Goal: Task Accomplishment & Management: Use online tool/utility

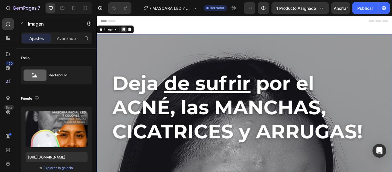
click at [130, 32] on div at bounding box center [128, 31] width 7 height 7
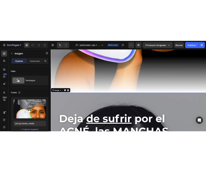
scroll to position [540, 0]
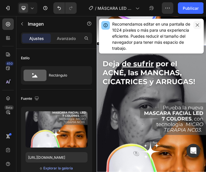
click at [195, 27] on button "button" at bounding box center [197, 25] width 8 height 8
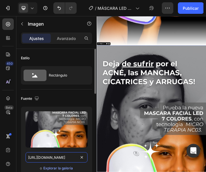
click at [61, 160] on input "https://cdn.shopify.com/s/files/1/0765/9690/4192/files/1.jpg?v=1756168470" at bounding box center [57, 157] width 62 height 10
paste input "2.jpg?v=1756168469"
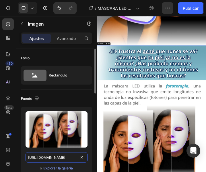
scroll to position [0, 76]
type input "https://cdn.shopify.com/s/files/1/0765/9690/4192/files/2.jpg?v=1756168469"
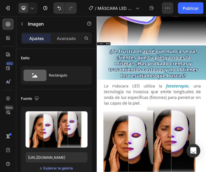
scroll to position [0, 0]
click at [131, 100] on div at bounding box center [128, 103] width 7 height 7
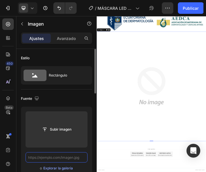
scroll to position [1177, 0]
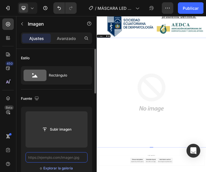
paste input "https://cdn.shopify.com/s/files/1/0765/9690/4192/files/3.jpg?v=1756168470"
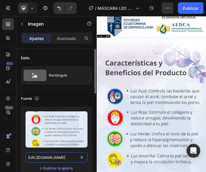
scroll to position [1210, 0]
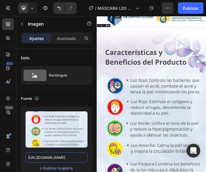
type input "https://cdn.shopify.com/s/files/1/0765/9690/4192/files/3.jpg?v=1756168470"
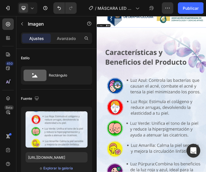
scroll to position [0, 0]
click at [128, 44] on icon at bounding box center [128, 46] width 3 height 4
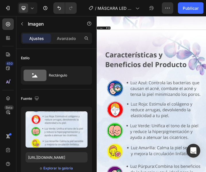
scroll to position [1815, 0]
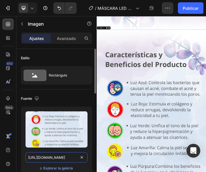
click at [65, 159] on input "https://cdn.shopify.com/s/files/1/0765/9690/4192/files/3.jpg?v=1756168470" at bounding box center [57, 157] width 62 height 10
paste input "MASCARA_COLORES.gif?v=1754498447"
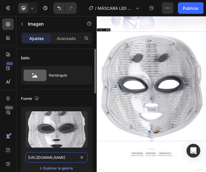
scroll to position [1782, 0]
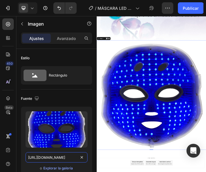
type input "https://cdn.shopify.com/s/files/1/0765/9690/4192/files/MASCARA_COLORES.gif?v=17…"
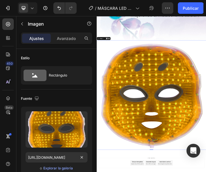
click at [129, 85] on icon at bounding box center [128, 87] width 3 height 4
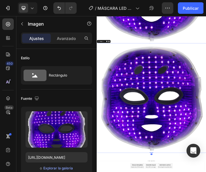
scroll to position [2122, 0]
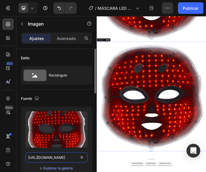
click at [72, 159] on input "https://cdn.shopify.com/s/files/1/0765/9690/4192/files/MASCARA_COLORES.gif?v=17…" at bounding box center [57, 157] width 62 height 10
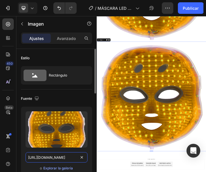
click at [72, 159] on input "https://cdn.shopify.com/s/files/1/0765/9690/4192/files/MASCARA_COLORES.gif?v=17…" at bounding box center [57, 157] width 62 height 10
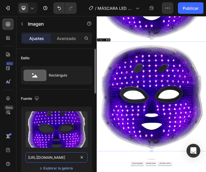
paste input "SUFRES_DE_ACNE_MANCHAS_CICATRICES_ARRUGAS.jpg?v=1756253890"
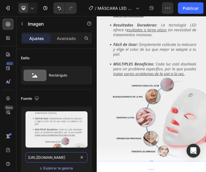
scroll to position [2386, 0]
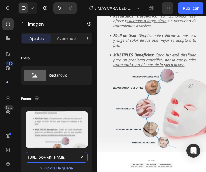
type input "https://cdn.shopify.com/s/files/1/0765/9690/4192/files/SUFRES_DE_ACNE_MANCHAS_C…"
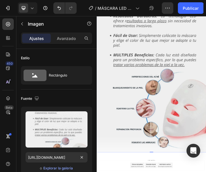
scroll to position [0, 0]
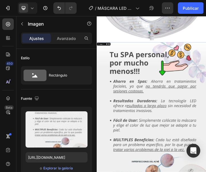
scroll to position [2119, 0]
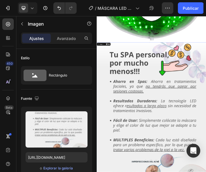
click at [128, 101] on div at bounding box center [128, 104] width 7 height 7
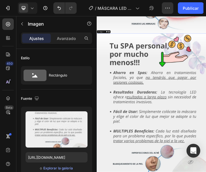
scroll to position [2760, 0]
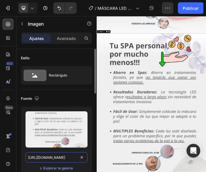
click at [48, 158] on input "https://cdn.shopify.com/s/files/1/0765/9690/4192/files/SUFRES_DE_ACNE_MANCHAS_C…" at bounding box center [57, 157] width 62 height 10
paste input "MASCARA_GIF.webp?v=1754498447"
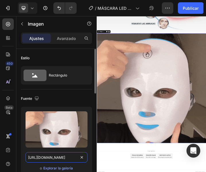
scroll to position [2726, 0]
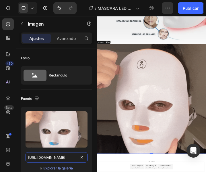
type input "https://cdn.shopify.com/s/files/1/0765/9690/4192/files/MASCARA_GIF.webp?v=17544…"
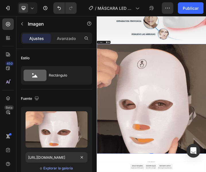
click at [127, 97] on icon at bounding box center [128, 99] width 3 height 4
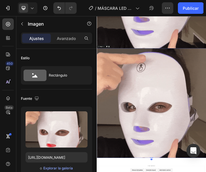
scroll to position [3067, 0]
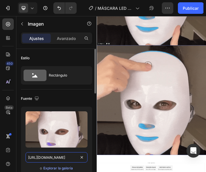
click at [59, 159] on input "https://cdn.shopify.com/s/files/1/0765/9690/4192/files/MASCARA_GIF.webp?v=17544…" at bounding box center [57, 157] width 62 height 10
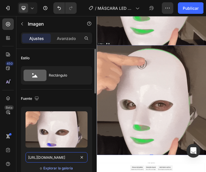
click at [59, 159] on input "https://cdn.shopify.com/s/files/1/0765/9690/4192/files/MASCARA_GIF.webp?v=17544…" at bounding box center [57, 157] width 62 height 10
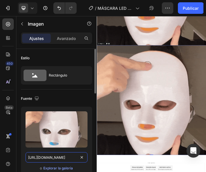
paste input "TESTINOMIO_CARMEN.png?v=1754497840"
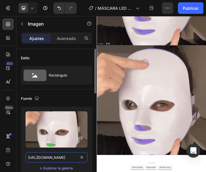
scroll to position [0, 113]
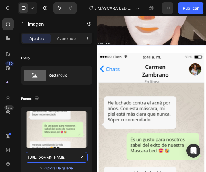
type input "https://cdn.shopify.com/s/files/1/0765/9690/4192/files/TESTINOMIO_CARMEN.png?v=…"
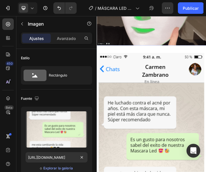
scroll to position [0, 0]
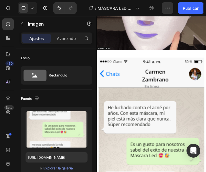
scroll to position [3051, 0]
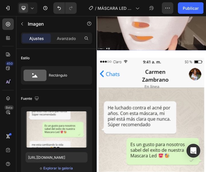
click at [137, 115] on div at bounding box center [134, 118] width 7 height 7
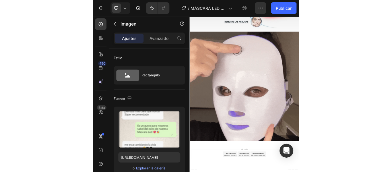
scroll to position [2726, 0]
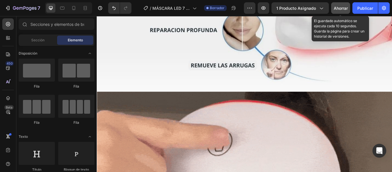
click at [339, 10] on font "Ahorrar" at bounding box center [341, 8] width 14 height 5
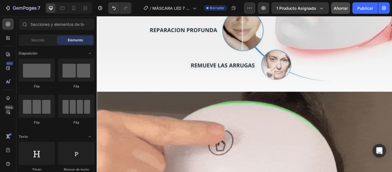
scroll to position [3035, 0]
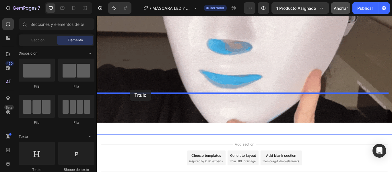
drag, startPoint x: 148, startPoint y: 170, endPoint x: 135, endPoint y: 102, distance: 69.8
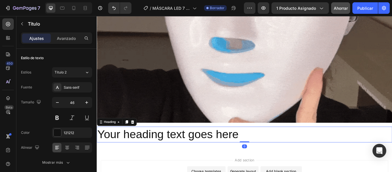
click at [234, 145] on h2 "Your heading text goes here" at bounding box center [269, 154] width 344 height 18
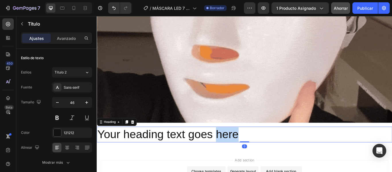
click at [234, 146] on p "Your heading text goes here" at bounding box center [268, 154] width 343 height 17
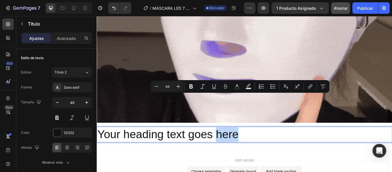
click at [277, 146] on p "Your heading text goes here" at bounding box center [268, 154] width 343 height 17
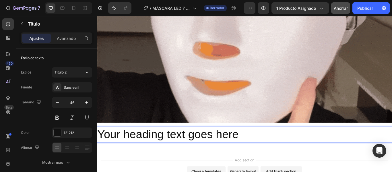
click at [277, 146] on p "Your heading text goes here" at bounding box center [268, 154] width 343 height 17
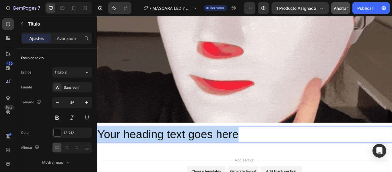
click at [277, 146] on p "Your heading text goes here" at bounding box center [268, 154] width 343 height 17
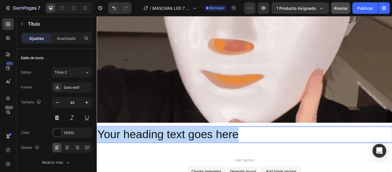
click at [277, 146] on p "Your heading text goes here" at bounding box center [268, 154] width 343 height 17
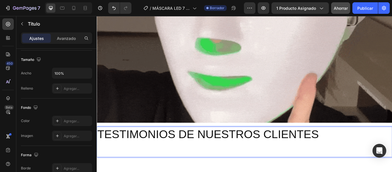
scroll to position [0, 0]
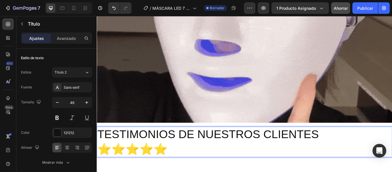
click at [359, 146] on p "TESTIMONIOS DE NUESTROS CLIENTES ⭐⭐⭐⭐⭐" at bounding box center [268, 163] width 343 height 34
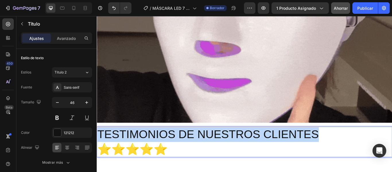
drag, startPoint x: 307, startPoint y: 111, endPoint x: 182, endPoint y: 116, distance: 125.2
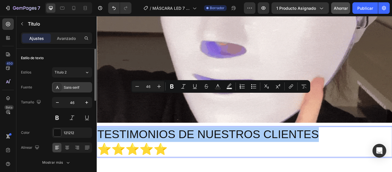
click at [73, 88] on font "Sans-serif" at bounding box center [71, 88] width 15 height 4
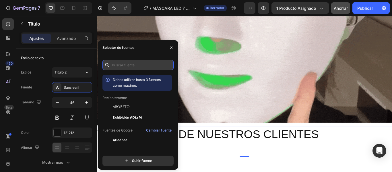
click at [119, 66] on input "text" at bounding box center [137, 65] width 71 height 10
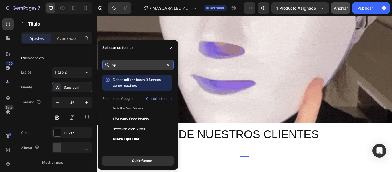
type input "o"
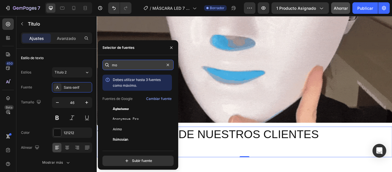
type input "m"
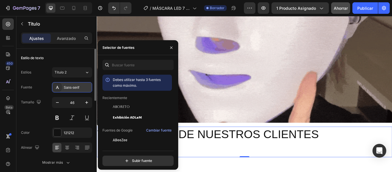
click at [79, 88] on font "Sans-serif" at bounding box center [71, 88] width 15 height 4
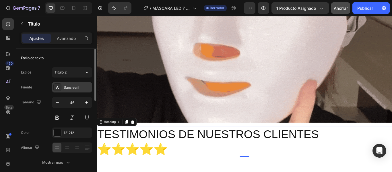
click at [79, 88] on font "Sans-serif" at bounding box center [71, 88] width 15 height 4
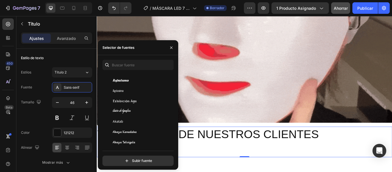
scroll to position [213, 0]
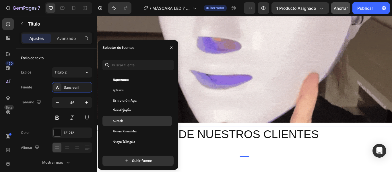
click at [133, 123] on div "Akatab" at bounding box center [142, 120] width 58 height 5
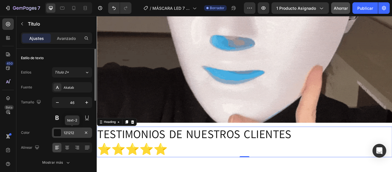
click at [58, 131] on div at bounding box center [57, 132] width 7 height 7
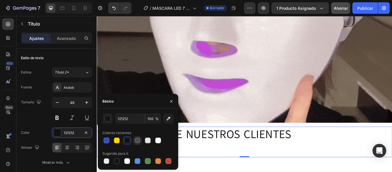
click at [137, 139] on div at bounding box center [138, 140] width 6 height 6
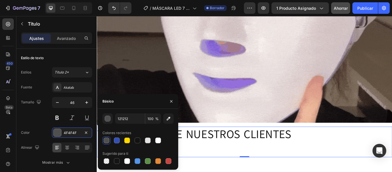
type input "4F4F4F"
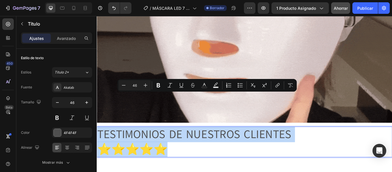
drag, startPoint x: 182, startPoint y: 131, endPoint x: 66, endPoint y: 105, distance: 119.2
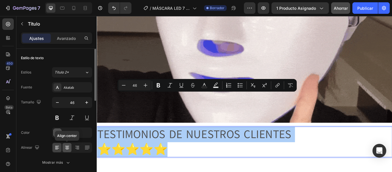
click at [66, 144] on div at bounding box center [67, 147] width 9 height 9
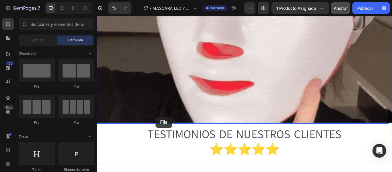
drag, startPoint x: 139, startPoint y: 129, endPoint x: 165, endPoint y: 133, distance: 26.8
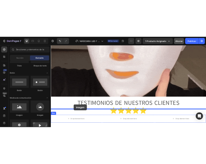
scroll to position [3061, 0]
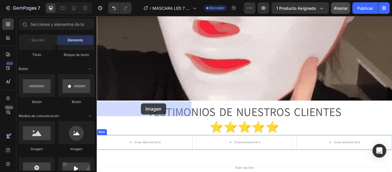
drag, startPoint x: 143, startPoint y: 146, endPoint x: 148, endPoint y: 118, distance: 28.0
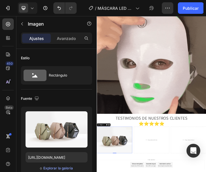
scroll to position [2845, 0]
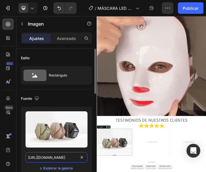
click at [56, 160] on input "https://cdn.shopify.com/s/files/1/2005/9307/files/image_demo.jpg" at bounding box center [57, 157] width 62 height 10
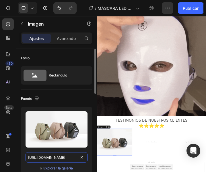
click at [56, 160] on input "https://cdn.shopify.com/s/files/1/2005/9307/files/image_demo.jpg" at bounding box center [57, 157] width 62 height 10
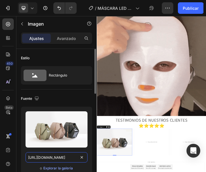
paste input "0765/9690/4192/files/TESTINOMIO_CARMEN.png?v=1754497840"
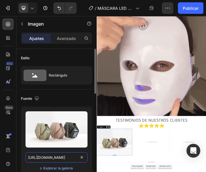
type input "https://cdn.shopify.com/s/files/1/0765/9690/4192/files/TESTINOMIO_CARMEN.png?v=…"
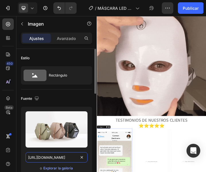
scroll to position [0, 113]
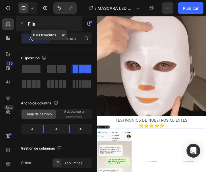
click at [25, 26] on button "button" at bounding box center [22, 23] width 9 height 9
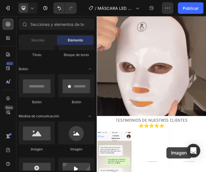
scroll to position [2965, 0]
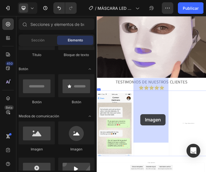
drag, startPoint x: 135, startPoint y: 149, endPoint x: 234, endPoint y: 324, distance: 201.4
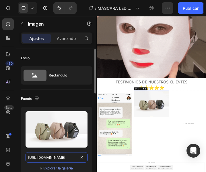
click at [74, 158] on input "https://cdn.shopify.com/s/files/1/2005/9307/files/image_demo.jpg" at bounding box center [57, 157] width 62 height 10
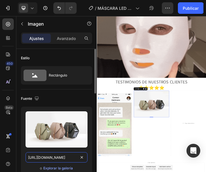
paste input "0765/9690/4192/files/testimonio_EDUARDO_TORRES.png?v=1754497779"
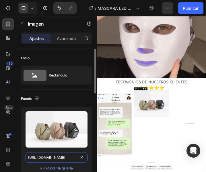
type input "https://cdn.shopify.com/s/files/1/0765/9690/4192/files/testimonio_EDUARDO_TORRE…"
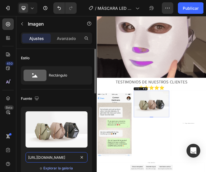
scroll to position [0, 125]
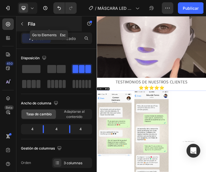
click at [31, 24] on font "Fila" at bounding box center [31, 24] width 7 height 6
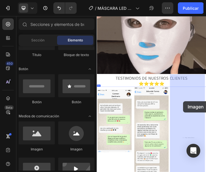
scroll to position [3078, 0]
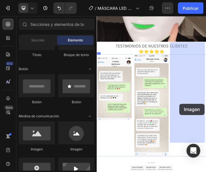
drag, startPoint x: 145, startPoint y: 155, endPoint x: 357, endPoint y: 292, distance: 252.5
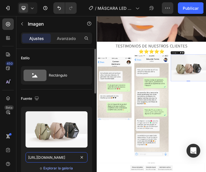
click at [73, 159] on input "https://cdn.shopify.com/s/files/1/2005/9307/files/image_demo.jpg" at bounding box center [57, 157] width 62 height 10
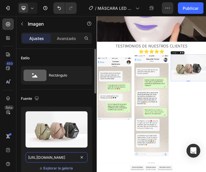
paste input "0765/9690/4192/files/TESTIMONIO_DIANA.png?v=1754497779"
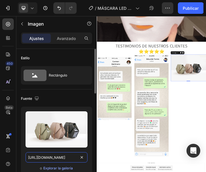
type input "https://cdn.shopify.com/s/files/1/0765/9690/4192/files/TESTIMONIO_DIANA.png?v=1…"
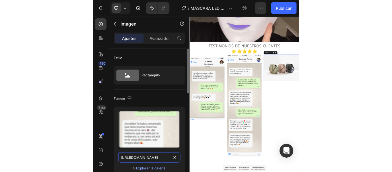
scroll to position [0, 109]
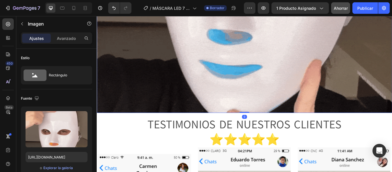
scroll to position [3046, 0]
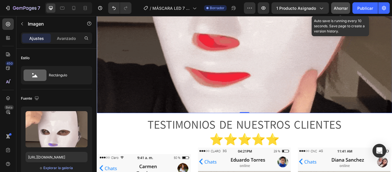
click at [343, 6] on font "Ahorrar" at bounding box center [341, 8] width 14 height 5
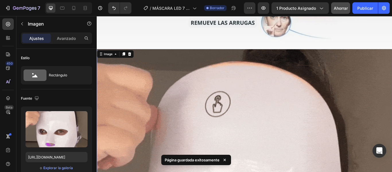
scroll to position [2776, 0]
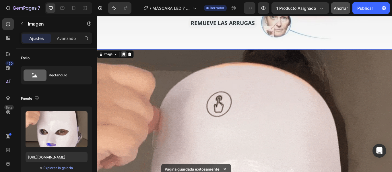
click at [129, 59] on icon at bounding box center [128, 61] width 3 height 4
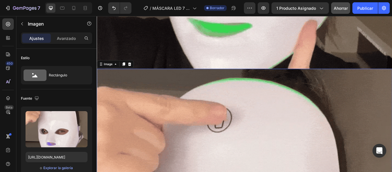
scroll to position [3100, 0]
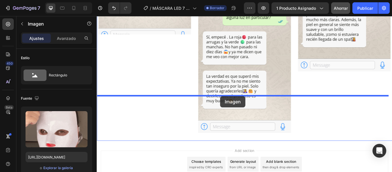
drag, startPoint x: 215, startPoint y: 63, endPoint x: 241, endPoint y: 109, distance: 52.6
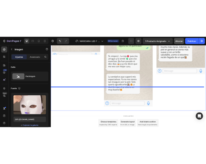
scroll to position [3383, 0]
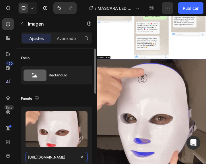
click at [68, 162] on input "https://cdn.shopify.com/s/files/1/0765/9690/4192/files/MASCARA_GIF.webp?v=17544…" at bounding box center [57, 157] width 62 height 10
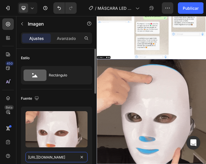
paste input "SUFRES_DE_ACNE_MANCHAS_CICATRICES_ARRUGAS_1.jpg?v=1756333768"
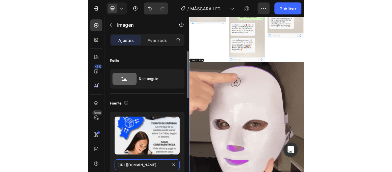
scroll to position [0, 166]
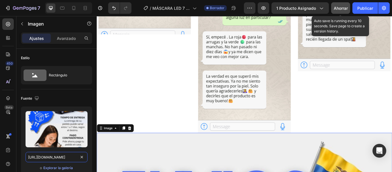
type input "https://cdn.shopify.com/s/files/1/0765/9690/4192/files/SUFRES_DE_ACNE_MANCHAS_C…"
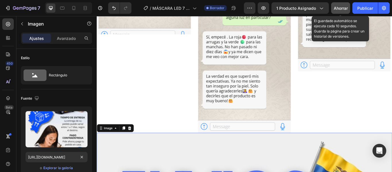
click at [336, 10] on font "Ahorrar" at bounding box center [341, 8] width 14 height 5
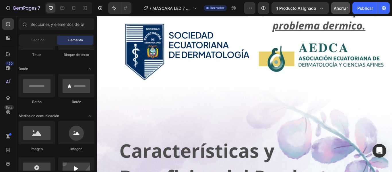
scroll to position [1153, 0]
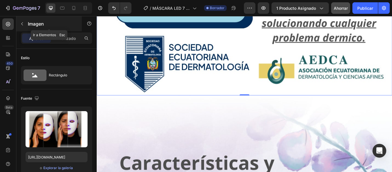
click at [23, 20] on button "button" at bounding box center [22, 23] width 9 height 9
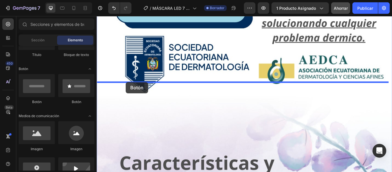
drag, startPoint x: 127, startPoint y: 108, endPoint x: 131, endPoint y: 93, distance: 16.0
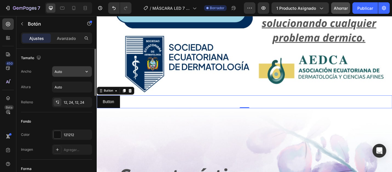
click at [69, 72] on input "Auto" at bounding box center [72, 71] width 40 height 10
click at [89, 72] on icon "button" at bounding box center [87, 72] width 6 height 6
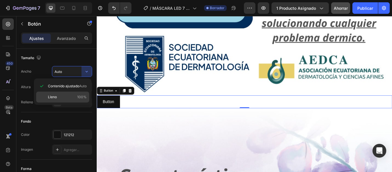
click at [73, 100] on div "Lleno 100%" at bounding box center [62, 97] width 53 height 11
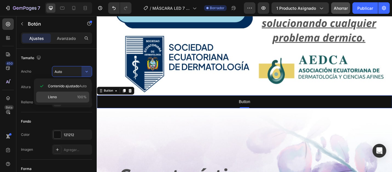
type input "100%"
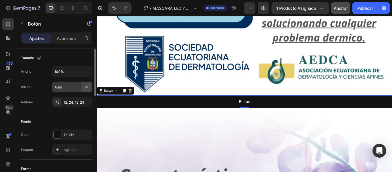
click at [91, 87] on button "button" at bounding box center [87, 87] width 10 height 10
click at [78, 120] on div "Fondo" at bounding box center [56, 121] width 71 height 9
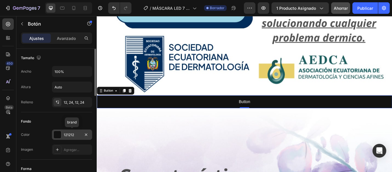
click at [72, 134] on font "121212" at bounding box center [69, 135] width 10 height 4
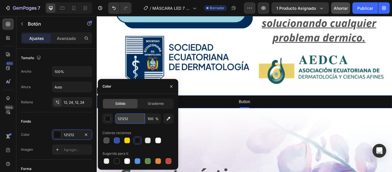
click at [139, 117] on input "121212" at bounding box center [130, 118] width 30 height 10
paste input "#FFD700"
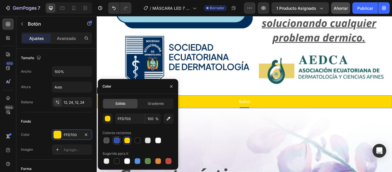
click at [117, 140] on div at bounding box center [117, 140] width 6 height 6
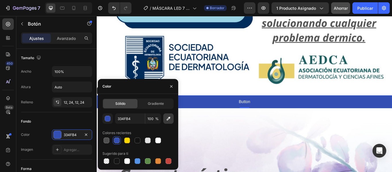
click at [172, 117] on button "button" at bounding box center [168, 118] width 10 height 10
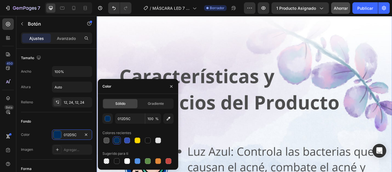
scroll to position [1269, 0]
click at [168, 118] on icon "button" at bounding box center [169, 119] width 4 height 4
type input "806BAD"
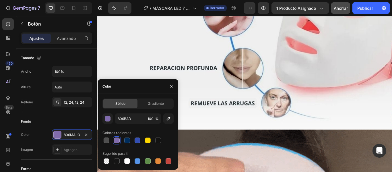
scroll to position [2704, 0]
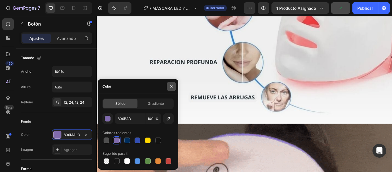
click at [173, 87] on icon "button" at bounding box center [171, 86] width 5 height 5
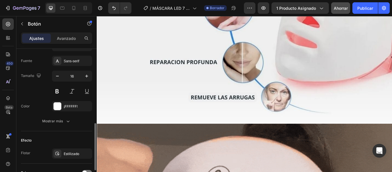
scroll to position [220, 0]
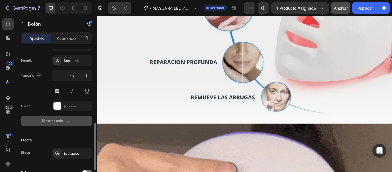
click at [66, 118] on icon "button" at bounding box center [68, 121] width 6 height 6
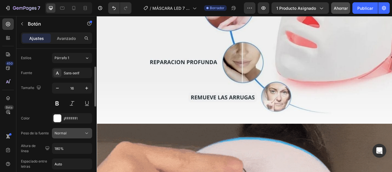
scroll to position [175, 0]
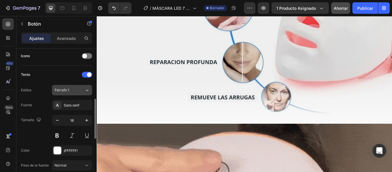
click at [77, 91] on div "Párrafo 1" at bounding box center [66, 90] width 23 height 5
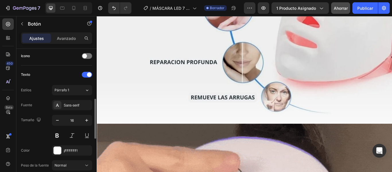
click at [38, 136] on div "Tamaño 16" at bounding box center [56, 128] width 71 height 26
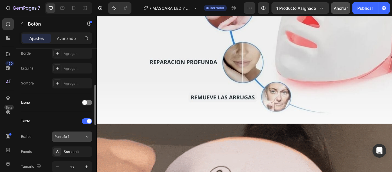
scroll to position [128, 0]
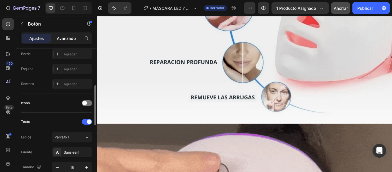
click at [68, 41] on p "Avanzado" at bounding box center [66, 38] width 19 height 6
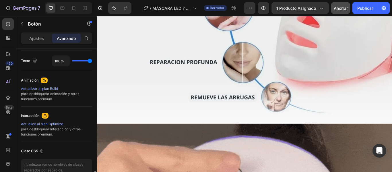
scroll to position [259, 0]
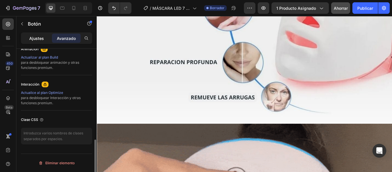
click at [36, 38] on font "Ajustes" at bounding box center [36, 38] width 15 height 5
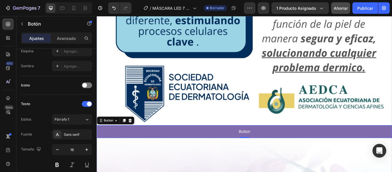
scroll to position [1122, 0]
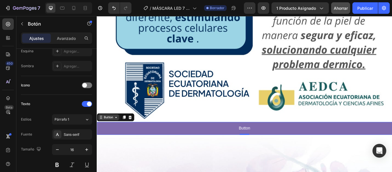
click at [122, 131] on div "Button" at bounding box center [110, 134] width 24 height 7
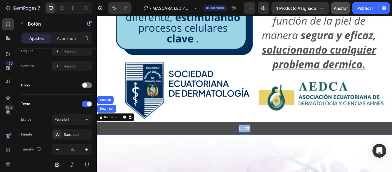
click at [268, 143] on p "Button" at bounding box center [268, 147] width 13 height 8
click at [97, 139] on button "QUIERO" at bounding box center [269, 146] width 344 height 15
click at [97, 139] on button "QUIERO RENOVAR" at bounding box center [269, 146] width 344 height 15
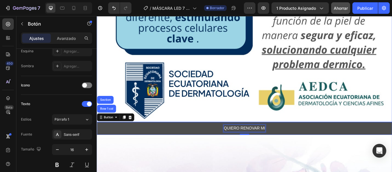
click at [97, 139] on button "QUIERO RENOVAR MI" at bounding box center [269, 146] width 344 height 15
click at [97, 139] on button "QUIERO RENOVAR MI PIEL" at bounding box center [269, 146] width 344 height 15
click at [230, 143] on p "QUIERO RENOVAR MI PIEL AHORA!" at bounding box center [269, 147] width 78 height 8
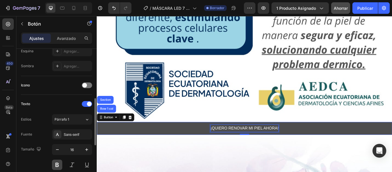
click at [57, 164] on button at bounding box center [57, 165] width 10 height 10
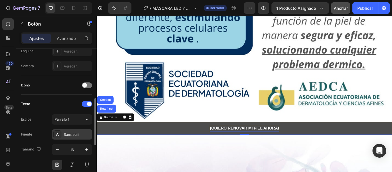
click at [75, 134] on font "Sans-serif" at bounding box center [71, 135] width 15 height 4
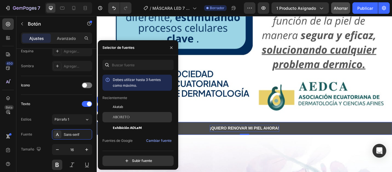
click at [123, 117] on font "Aboreto" at bounding box center [121, 117] width 17 height 4
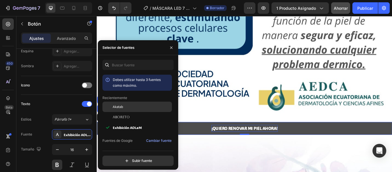
click at [134, 107] on div "Akatab" at bounding box center [142, 106] width 58 height 5
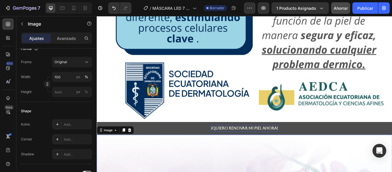
scroll to position [0, 0]
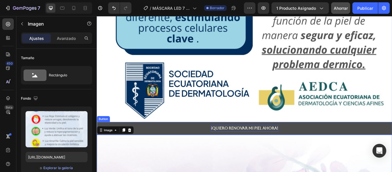
click at [274, 143] on p "¡QUIERO RENOVAR MI PIEL AHORA!" at bounding box center [269, 147] width 79 height 8
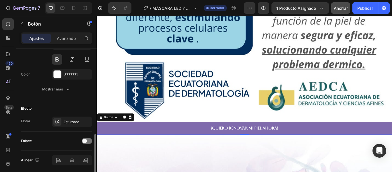
scroll to position [263, 0]
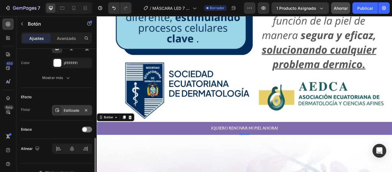
click at [75, 107] on div "Estilizado" at bounding box center [72, 110] width 40 height 10
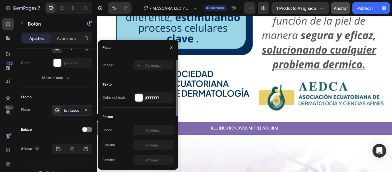
scroll to position [0, 0]
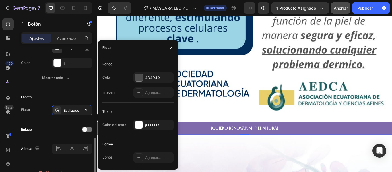
click at [29, 109] on font "Flotar" at bounding box center [25, 109] width 9 height 4
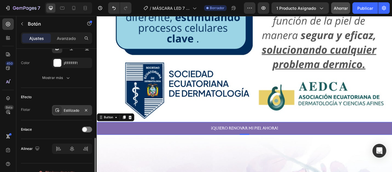
click at [71, 109] on font "Estilizado" at bounding box center [71, 110] width 15 height 4
click at [59, 132] on div "Enlace" at bounding box center [56, 129] width 71 height 9
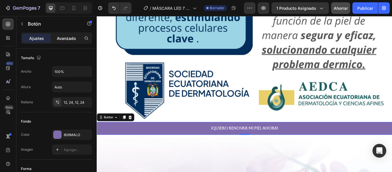
click at [69, 41] on p "Avanzado" at bounding box center [66, 38] width 19 height 6
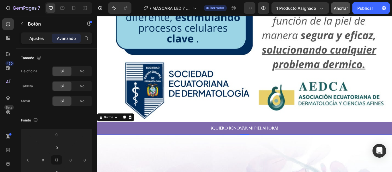
click at [34, 40] on font "Ajustes" at bounding box center [36, 38] width 15 height 5
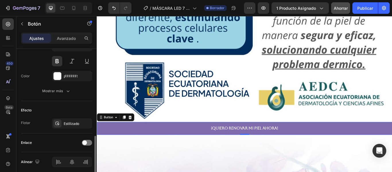
scroll to position [251, 0]
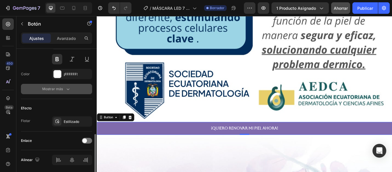
click at [65, 88] on div "Mostrar más" at bounding box center [56, 89] width 29 height 6
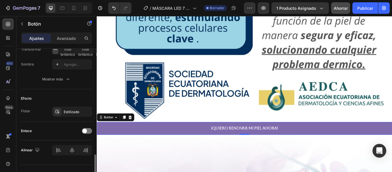
scroll to position [348, 0]
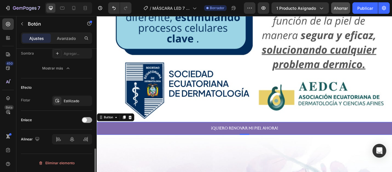
click at [89, 120] on div at bounding box center [87, 120] width 10 height 6
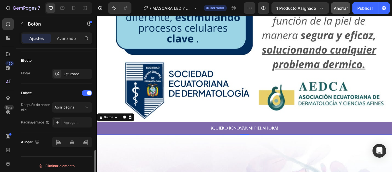
scroll to position [375, 0]
click at [69, 121] on font "Agregar..." at bounding box center [71, 122] width 15 height 4
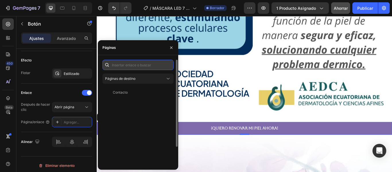
click at [118, 67] on input "text" at bounding box center [137, 65] width 71 height 10
paste input "_rsi-cod-form-is-gempage"
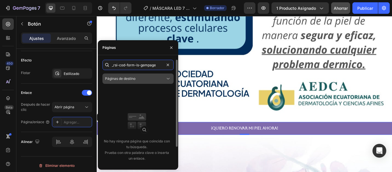
type input "_rsi-cod-form-is-gempage"
click at [167, 78] on icon at bounding box center [168, 79] width 6 height 6
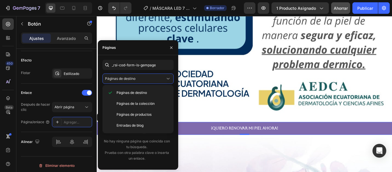
click at [161, 53] on div "Páginas" at bounding box center [138, 47] width 80 height 15
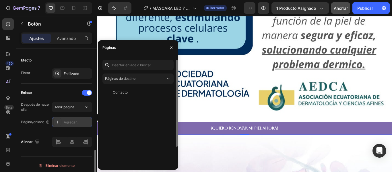
click at [58, 124] on icon at bounding box center [57, 122] width 5 height 5
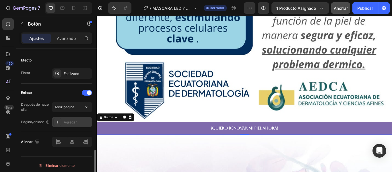
click at [58, 124] on icon at bounding box center [57, 122] width 5 height 5
click at [86, 104] on icon at bounding box center [87, 107] width 6 height 6
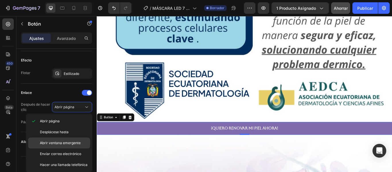
click at [70, 142] on font "Abrir ventana emergente" at bounding box center [60, 143] width 41 height 4
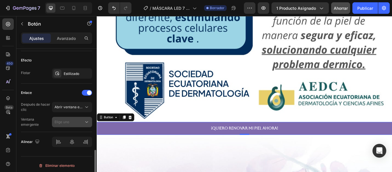
click at [83, 123] on div "Elige uno" at bounding box center [69, 121] width 29 height 5
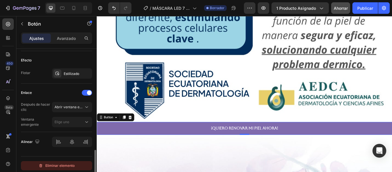
click at [80, 161] on button "Eliminar elemento" at bounding box center [56, 165] width 71 height 9
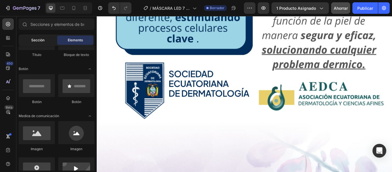
click at [49, 40] on div "Sección" at bounding box center [38, 40] width 36 height 9
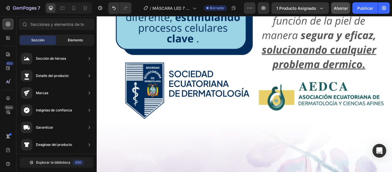
click at [84, 37] on div "Elemento" at bounding box center [75, 40] width 36 height 9
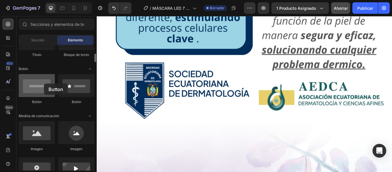
click at [44, 84] on div at bounding box center [37, 85] width 36 height 23
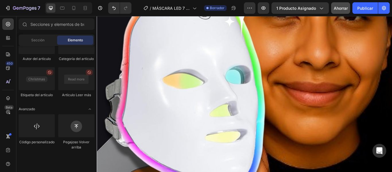
scroll to position [0, 0]
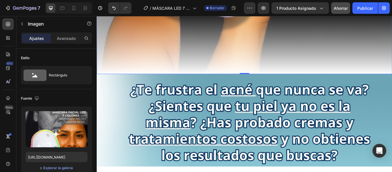
scroll to position [563, 0]
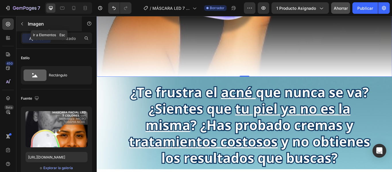
click at [22, 25] on icon "button" at bounding box center [22, 24] width 5 height 5
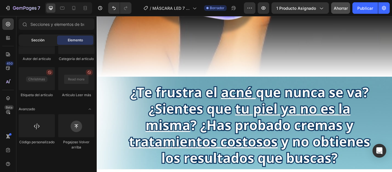
click at [39, 40] on font "Sección" at bounding box center [37, 40] width 13 height 4
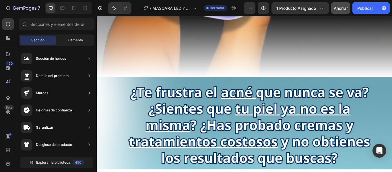
click at [76, 43] on div "Elemento" at bounding box center [75, 40] width 36 height 9
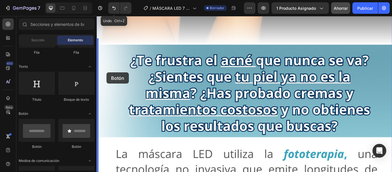
scroll to position [542, 0]
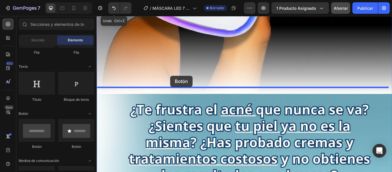
drag, startPoint x: 131, startPoint y: 152, endPoint x: 182, endPoint y: 86, distance: 84.1
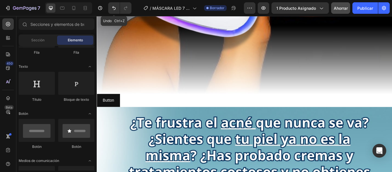
scroll to position [534, 0]
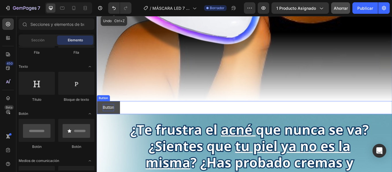
click at [115, 119] on p "Button" at bounding box center [110, 123] width 13 height 8
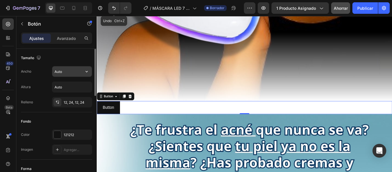
click at [84, 70] on icon "button" at bounding box center [87, 72] width 6 height 6
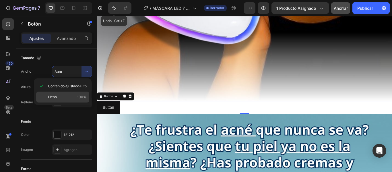
click at [73, 94] on div "Lleno 100%" at bounding box center [62, 97] width 53 height 11
type input "100%"
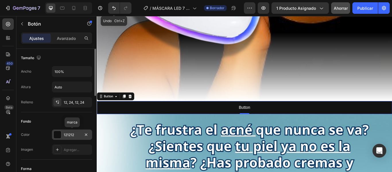
click at [71, 135] on font "121212" at bounding box center [69, 135] width 10 height 4
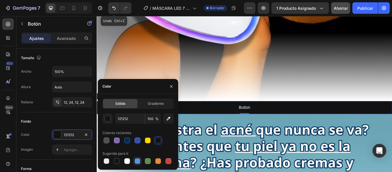
click at [138, 161] on div at bounding box center [138, 161] width 6 height 6
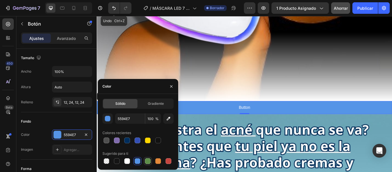
click at [149, 163] on div at bounding box center [148, 161] width 6 height 6
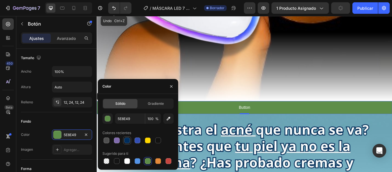
click at [129, 139] on div at bounding box center [127, 140] width 6 height 6
type input "012D5C"
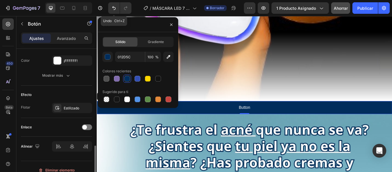
scroll to position [272, 0]
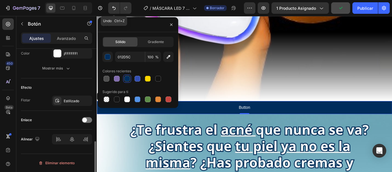
click at [60, 115] on div "Enlace" at bounding box center [56, 119] width 71 height 9
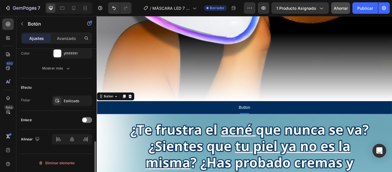
click at [88, 122] on div at bounding box center [87, 120] width 10 height 6
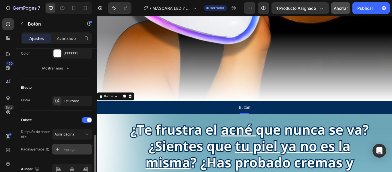
click at [77, 149] on font "Agregar..." at bounding box center [71, 149] width 15 height 4
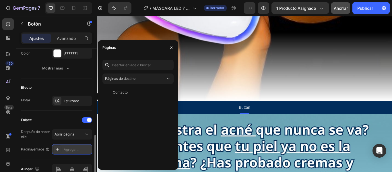
click at [57, 148] on icon at bounding box center [57, 149] width 5 height 5
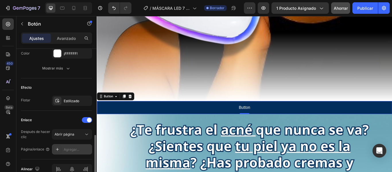
click at [74, 149] on font "Agregar..." at bounding box center [71, 149] width 15 height 4
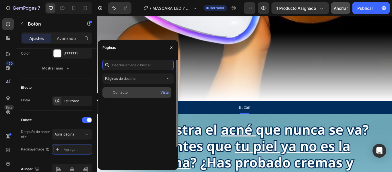
paste input "_rsi-cod-form-gempages-button-overwrite _rsi-cod-form-is-gempage"
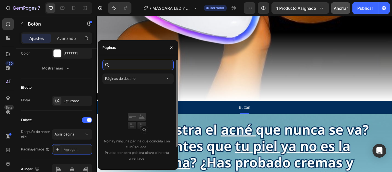
type input "_rsi-cod-form-gempages-button-overwrite _rsi-cod-form-is-gempage"
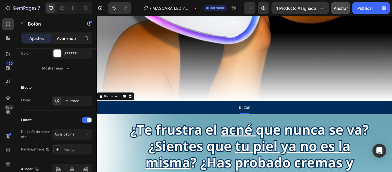
click at [71, 38] on font "Avanzado" at bounding box center [66, 38] width 19 height 5
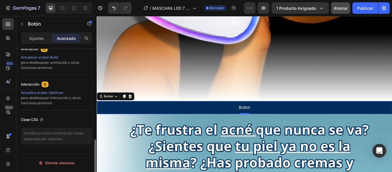
scroll to position [259, 0]
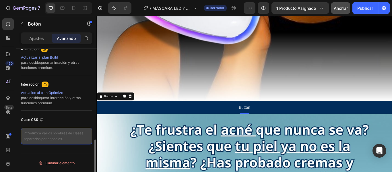
click at [60, 133] on textarea at bounding box center [56, 136] width 71 height 17
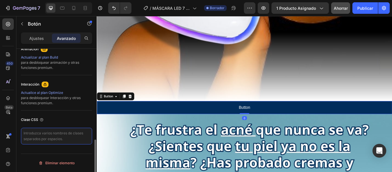
paste textarea "_rsi-cod-form-gempages-button-overwrite _rsi-cod-form-is-gempage"
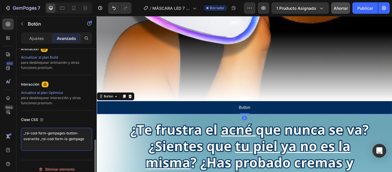
scroll to position [2, 0]
type textarea "_rsi-cod-form-gempages-button-overwrite _rsi-cod-form-is-gempage"
click at [86, 95] on div "Actualice al plan Optimize" at bounding box center [56, 92] width 71 height 5
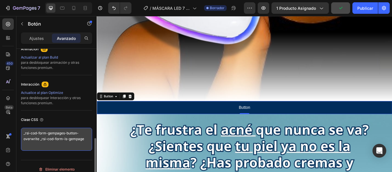
click at [87, 137] on textarea "_rsi-cod-form-gempages-button-overwrite _rsi-cod-form-is-gempage" at bounding box center [56, 139] width 71 height 23
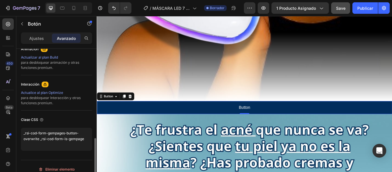
click at [87, 121] on div "Clase CSS" at bounding box center [56, 119] width 71 height 9
click at [84, 83] on div "Interacción" at bounding box center [56, 84] width 71 height 9
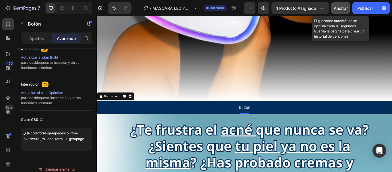
click at [345, 5] on div "Ahorrar" at bounding box center [341, 8] width 14 height 6
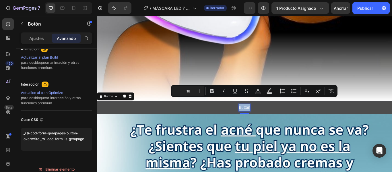
drag, startPoint x: 260, startPoint y: 114, endPoint x: 291, endPoint y: 111, distance: 30.9
click at [291, 115] on button "Button" at bounding box center [269, 122] width 344 height 15
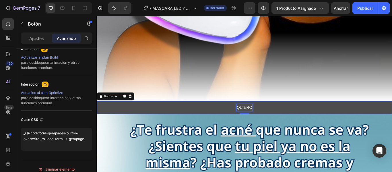
click at [97, 115] on button "QUIERO" at bounding box center [269, 122] width 344 height 15
click at [97, 115] on button "QUIERO RENOVAR" at bounding box center [269, 122] width 344 height 15
click at [97, 115] on button "QUIERO RENOVAR MI" at bounding box center [269, 122] width 344 height 15
click at [97, 115] on button "QUIERO RENOVAR MI PIEL" at bounding box center [269, 122] width 344 height 15
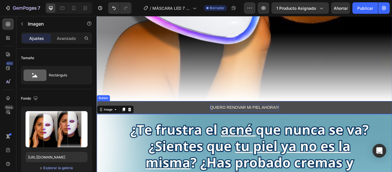
click at [267, 119] on p "QUIERO RENOVAR MI PIEL AHORA!!!" at bounding box center [269, 123] width 80 height 8
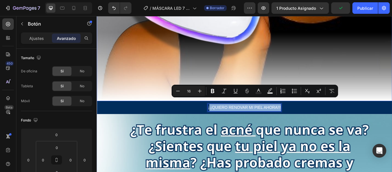
drag, startPoint x: 225, startPoint y: 113, endPoint x: 379, endPoint y: 109, distance: 153.9
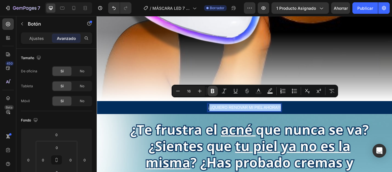
click at [214, 91] on icon "Barra de herramientas contextual del editor" at bounding box center [212, 91] width 3 height 4
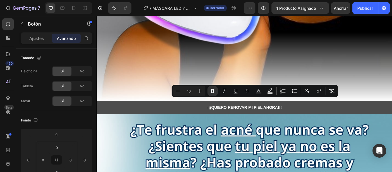
click at [325, 115] on button "¡ ¡¡QUIERO RENOVAR MI PIEL AHORA!!!" at bounding box center [269, 122] width 344 height 15
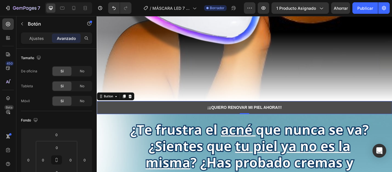
click at [337, 115] on button "¡ ¡¡QUIERO RENOVAR MI PIEL AHORA!!!" at bounding box center [269, 122] width 344 height 15
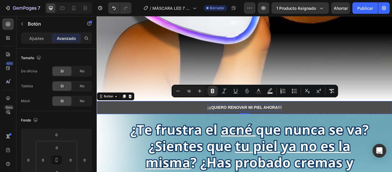
click at [304, 120] on strong "¡¡QUIERO RENOVAR MI PIEL AHORA!!!" at bounding box center [269, 122] width 85 height 5
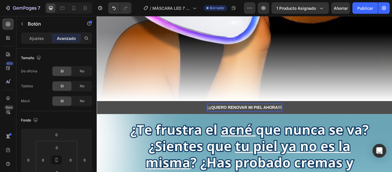
click at [227, 120] on strong "¡¡QUIERO RENOVAR MI PIEL AHORA!!!" at bounding box center [269, 122] width 85 height 5
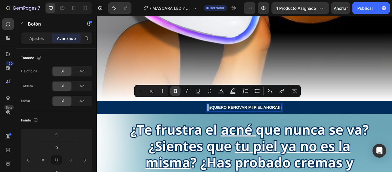
click at [177, 90] on icon "Barra de herramientas contextual del editor" at bounding box center [175, 91] width 6 height 6
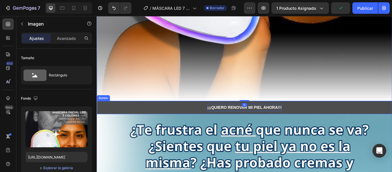
click at [308, 120] on strong "¡¡¡QUIERO RENOVAR MI PIEL AHORA!!!" at bounding box center [269, 122] width 87 height 5
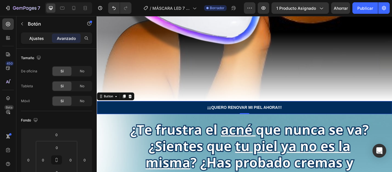
click at [44, 36] on div "Ajustes" at bounding box center [36, 38] width 29 height 9
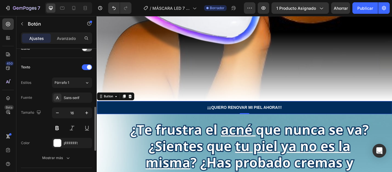
scroll to position [183, 0]
click at [85, 82] on icon at bounding box center [87, 82] width 5 height 6
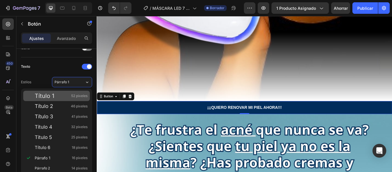
click at [69, 101] on div "Título 1 52 píxeles" at bounding box center [56, 96] width 67 height 10
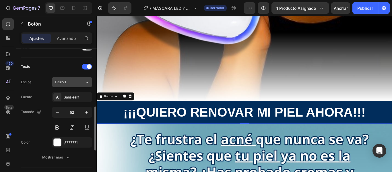
click at [82, 82] on div "Título 1" at bounding box center [70, 82] width 30 height 5
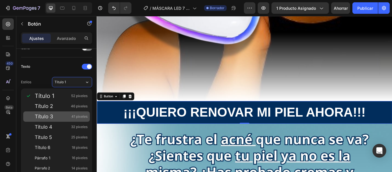
click at [69, 117] on div "Título 3 41 píxeles" at bounding box center [61, 117] width 53 height 6
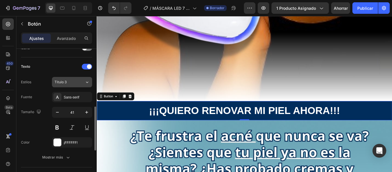
click at [86, 83] on icon at bounding box center [87, 82] width 5 height 6
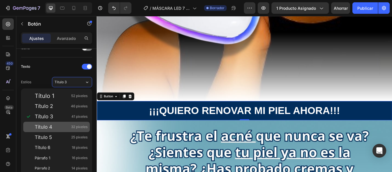
click at [64, 127] on div "Título 4 32 píxeles" at bounding box center [61, 127] width 53 height 6
type input "32"
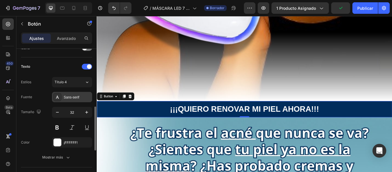
click at [84, 94] on div "Sans-serif" at bounding box center [72, 97] width 40 height 10
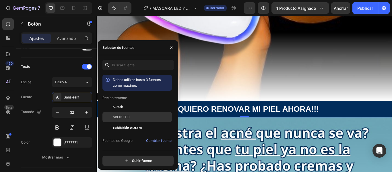
click at [123, 116] on font "Aboreto" at bounding box center [121, 117] width 17 height 4
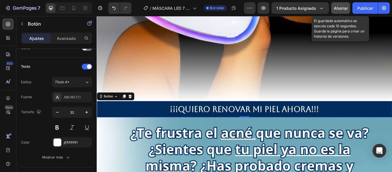
click at [342, 9] on font "Ahorrar" at bounding box center [341, 8] width 14 height 5
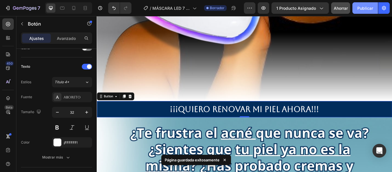
click at [364, 9] on font "Publicar" at bounding box center [365, 8] width 16 height 5
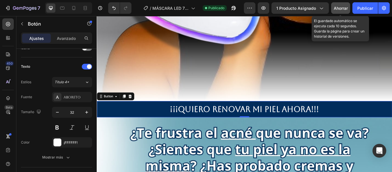
click at [339, 6] on font "Ahorrar" at bounding box center [341, 8] width 14 height 5
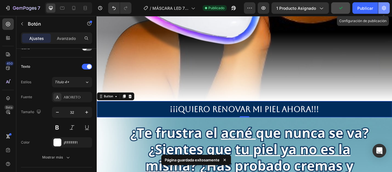
click at [387, 11] on button "button" at bounding box center [383, 7] width 11 height 11
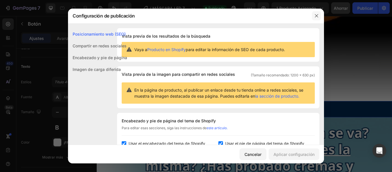
click at [317, 15] on icon "button" at bounding box center [316, 15] width 3 height 3
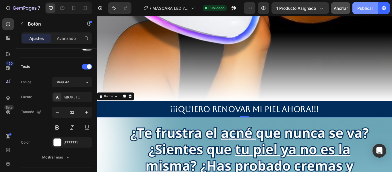
click at [358, 7] on font "Publicar" at bounding box center [365, 8] width 16 height 5
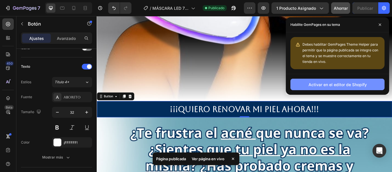
click at [338, 90] on button "Activar en el editor de Shopify" at bounding box center [337, 84] width 94 height 11
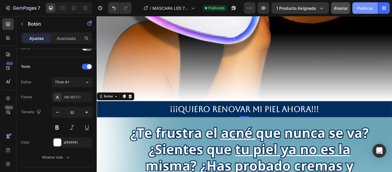
click at [371, 6] on font "Publicar" at bounding box center [365, 8] width 16 height 5
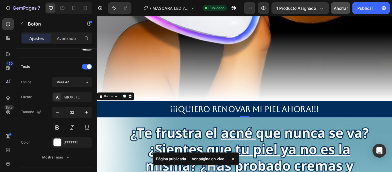
click at [220, 160] on font "Ver página en vivo" at bounding box center [208, 158] width 33 height 5
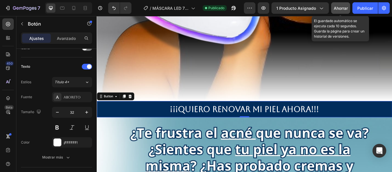
click at [335, 9] on font "Ahorrar" at bounding box center [341, 8] width 14 height 5
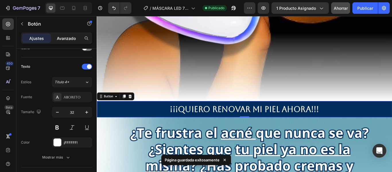
click at [71, 38] on font "Avanzado" at bounding box center [66, 38] width 19 height 5
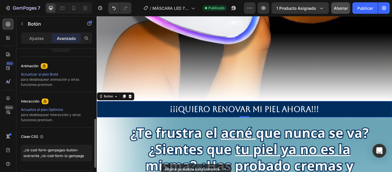
scroll to position [259, 0]
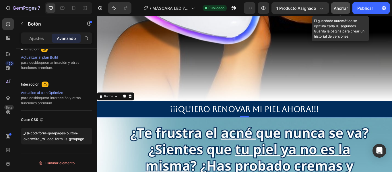
click at [340, 7] on font "Ahorrar" at bounding box center [341, 8] width 14 height 5
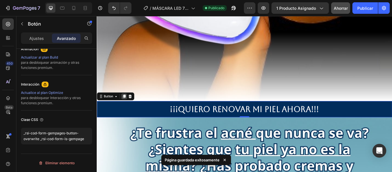
click at [129, 108] on icon at bounding box center [128, 110] width 3 height 4
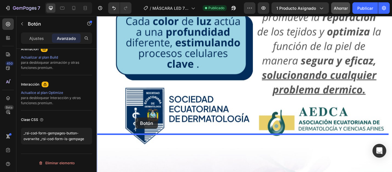
scroll to position [1153, 0]
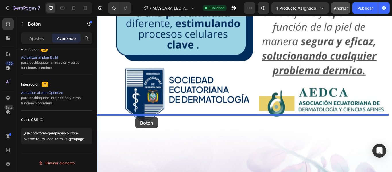
drag, startPoint x: 136, startPoint y: 132, endPoint x: 142, endPoint y: 134, distance: 6.3
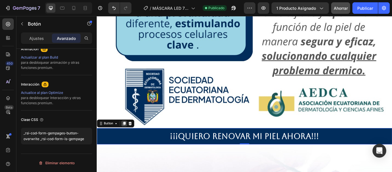
click at [128, 139] on icon at bounding box center [128, 141] width 3 height 4
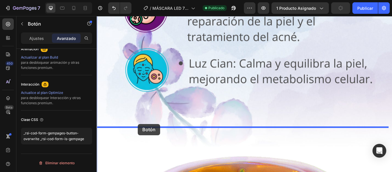
scroll to position [1767, 0]
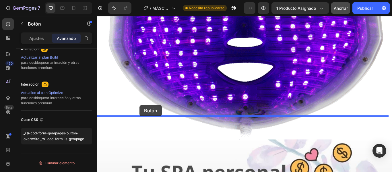
drag, startPoint x: 151, startPoint y: 160, endPoint x: 147, endPoint y: 120, distance: 40.4
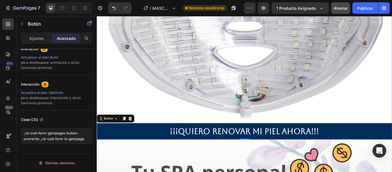
scroll to position [2096, 0]
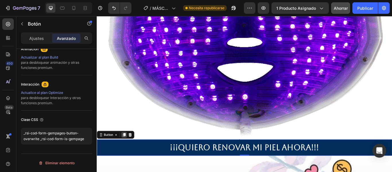
click at [129, 152] on icon at bounding box center [128, 154] width 3 height 4
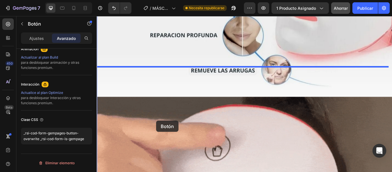
scroll to position [2833, 0]
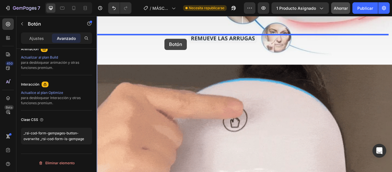
drag, startPoint x: 151, startPoint y: 164, endPoint x: 176, endPoint y: 42, distance: 124.5
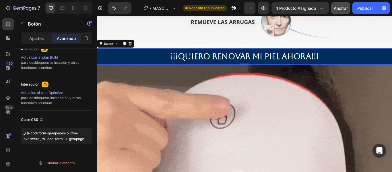
scroll to position [2815, 0]
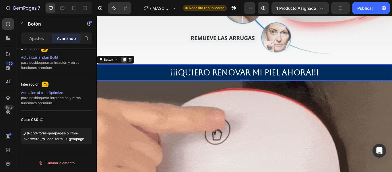
click at [127, 65] on icon at bounding box center [128, 67] width 5 height 5
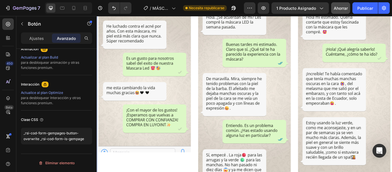
scroll to position [3466, 0]
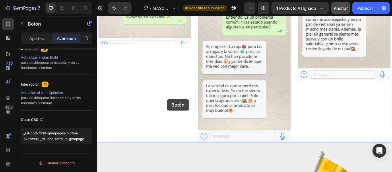
drag, startPoint x: 159, startPoint y: 69, endPoint x: 178, endPoint y: 113, distance: 47.4
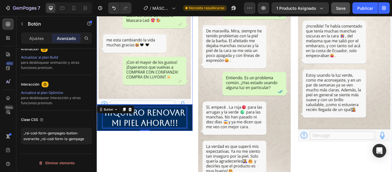
scroll to position [3378, 0]
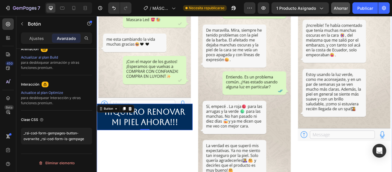
drag, startPoint x: 163, startPoint y: 105, endPoint x: 179, endPoint y: 151, distance: 48.2
click at [179, 151] on div "Image ¡¡¡QUIERO RENOVAR MI PIEL AHORA!!! Button 0" at bounding box center [153, 73] width 112 height 320
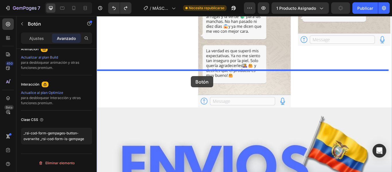
scroll to position [3548, 0]
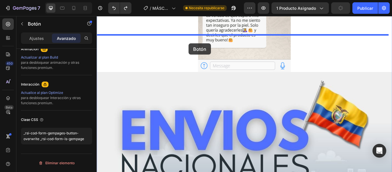
drag, startPoint x: 213, startPoint y: 93, endPoint x: 204, endPoint y: 48, distance: 46.0
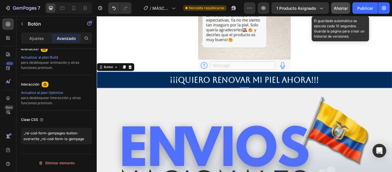
click at [342, 8] on font "Ahorrar" at bounding box center [341, 8] width 14 height 5
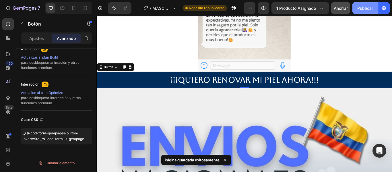
click at [367, 9] on font "Publicar" at bounding box center [365, 8] width 16 height 5
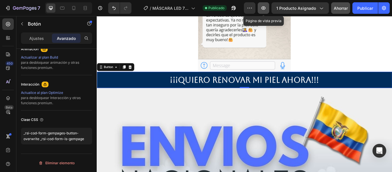
click at [266, 7] on icon "button" at bounding box center [264, 8] width 6 height 6
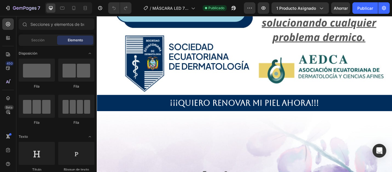
scroll to position [1187, 0]
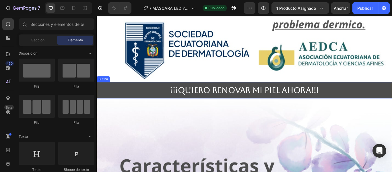
click at [170, 93] on button "¡¡¡QUIERO RENOVAR MI PIEL AHORA!!!" at bounding box center [269, 102] width 344 height 19
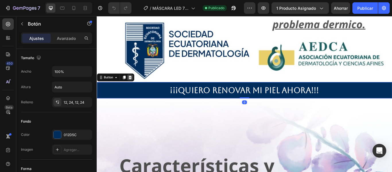
click at [137, 85] on icon at bounding box center [135, 87] width 5 height 5
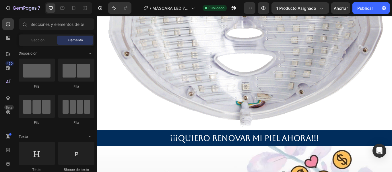
scroll to position [2089, 0]
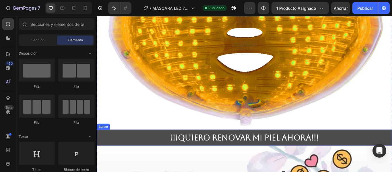
click at [122, 148] on button "¡¡¡QUIERO RENOVAR MI PIEL AHORA!!!" at bounding box center [269, 157] width 344 height 19
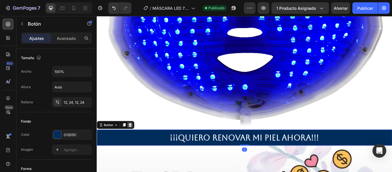
click at [137, 141] on icon at bounding box center [136, 143] width 4 height 4
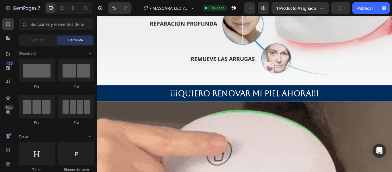
scroll to position [2759, 0]
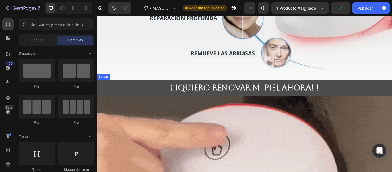
click at [142, 90] on button "¡¡¡QUIERO RENOVAR MI PIEL AHORA!!!" at bounding box center [269, 99] width 344 height 19
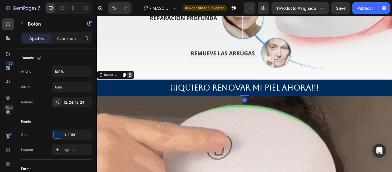
click at [135, 83] on icon at bounding box center [136, 85] width 4 height 4
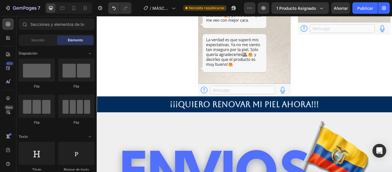
scroll to position [3444, 0]
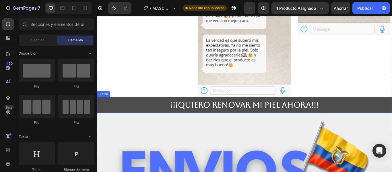
click at [140, 110] on button "¡¡¡QUIERO RENOVAR MI PIEL AHORA!!!" at bounding box center [269, 119] width 344 height 19
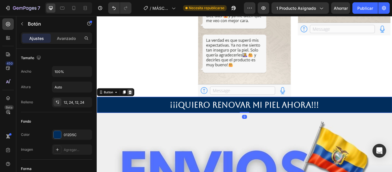
click at [136, 103] on icon at bounding box center [136, 105] width 4 height 4
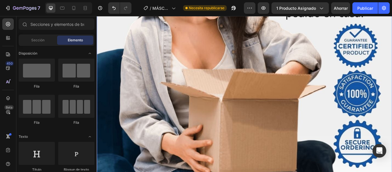
scroll to position [4010, 0]
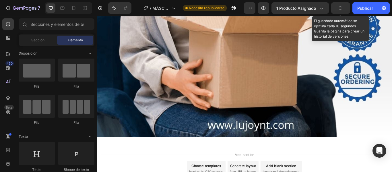
click at [343, 11] on button "button" at bounding box center [340, 7] width 19 height 11
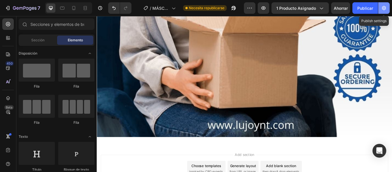
click at [385, 9] on icon "button" at bounding box center [384, 8] width 4 height 4
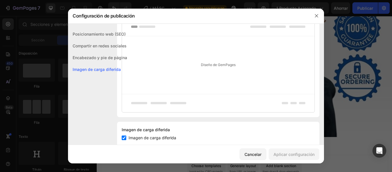
scroll to position [149, 0]
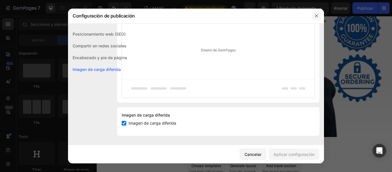
click at [316, 18] on icon "button" at bounding box center [316, 15] width 5 height 5
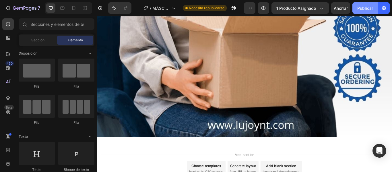
click at [363, 7] on font "Publicar" at bounding box center [365, 8] width 16 height 5
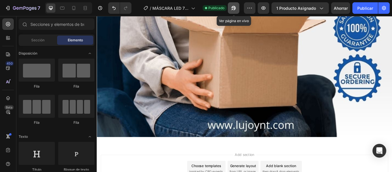
click at [233, 9] on icon "button" at bounding box center [232, 9] width 1 height 1
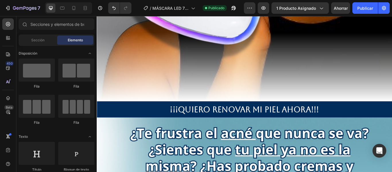
scroll to position [548, 0]
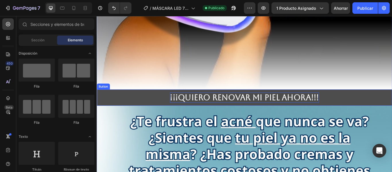
click at [339, 106] on strong "¡¡¡QUIERO RENOVAR MI PIEL AHORA!!!" at bounding box center [269, 111] width 174 height 11
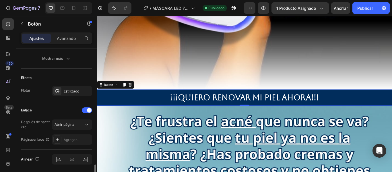
scroll to position [302, 0]
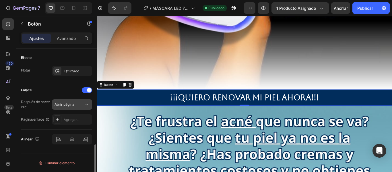
click at [82, 102] on div "Abrir página" at bounding box center [69, 104] width 29 height 5
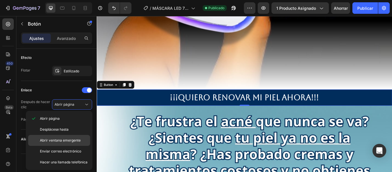
click at [76, 142] on font "Abrir ventana emergente" at bounding box center [60, 140] width 41 height 4
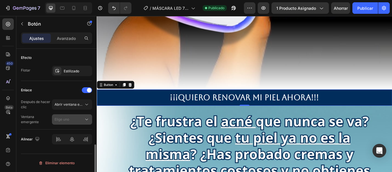
click at [68, 122] on span "Elige uno" at bounding box center [62, 119] width 15 height 5
drag, startPoint x: 86, startPoint y: 162, endPoint x: 79, endPoint y: 121, distance: 41.8
click at [69, 35] on div "Avanzado" at bounding box center [66, 38] width 29 height 9
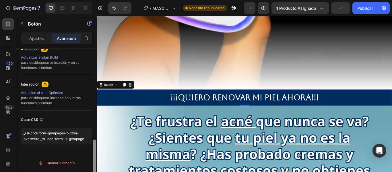
scroll to position [119, 0]
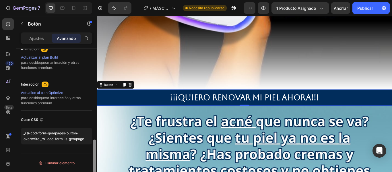
drag, startPoint x: 96, startPoint y: 128, endPoint x: 99, endPoint y: 185, distance: 57.8
click at [99, 0] on html "7 / MÁSCARA LED 7 COLORES Necesita republicarse Avance 1 producto asignado Ahor…" at bounding box center [196, 0] width 392 height 0
drag, startPoint x: 89, startPoint y: 140, endPoint x: 13, endPoint y: 128, distance: 77.1
click at [13, 128] on div "450 Beta Sections(18) Elementos(84) Sección Elemento Hero Section Product Detai…" at bounding box center [48, 94] width 97 height 156
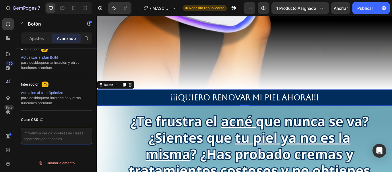
paste textarea "_rsi-cod-form-gempages-button-overwrite _rsi-cod-form-is-gempage"
type textarea "_rsi-cod-form-gempages-button-overwrite _rsi-cod-form-is-gempage"
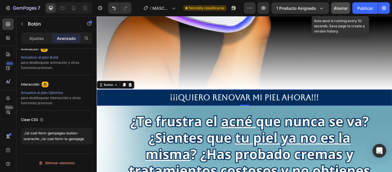
click at [338, 10] on font "Ahorrar" at bounding box center [341, 8] width 14 height 5
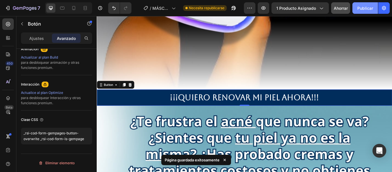
click at [365, 8] on font "Publicar" at bounding box center [365, 8] width 16 height 5
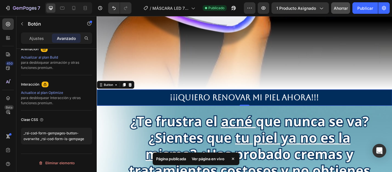
click at [217, 158] on font "Ver página en vivo" at bounding box center [208, 158] width 33 height 5
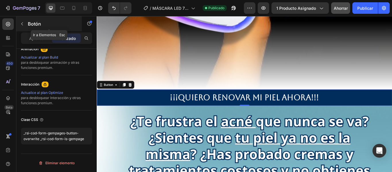
click at [24, 24] on icon "button" at bounding box center [22, 24] width 5 height 5
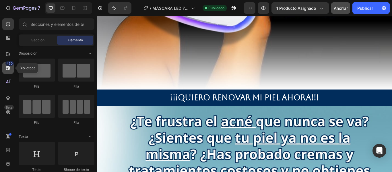
click at [10, 69] on icon at bounding box center [8, 68] width 4 height 4
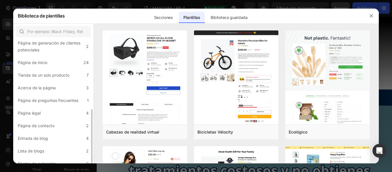
scroll to position [101, 0]
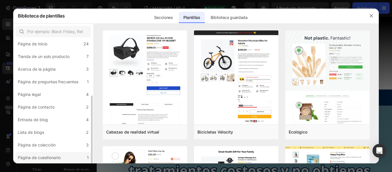
click at [55, 155] on font "Página de cuestionario" at bounding box center [39, 157] width 43 height 5
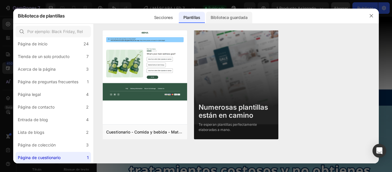
click at [231, 17] on font "Biblioteca guardada" at bounding box center [229, 17] width 37 height 5
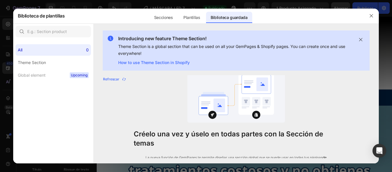
scroll to position [0, 0]
click at [198, 17] on font "Plantillas" at bounding box center [191, 17] width 17 height 5
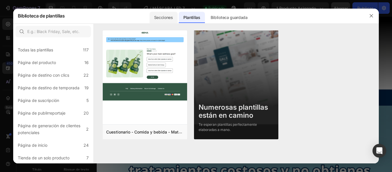
click at [179, 11] on div "Secciones" at bounding box center [192, 15] width 26 height 15
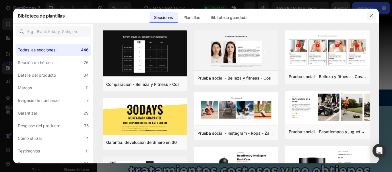
click at [369, 17] on icon "button" at bounding box center [371, 15] width 5 height 5
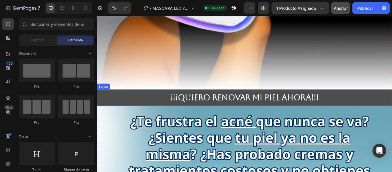
click at [112, 109] on button "¡¡¡QUIERO RENOVAR MI PIEL AHORA!!!" at bounding box center [269, 111] width 344 height 19
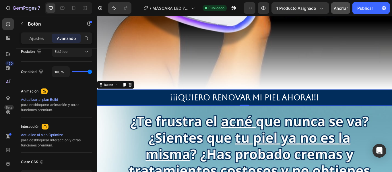
scroll to position [259, 0]
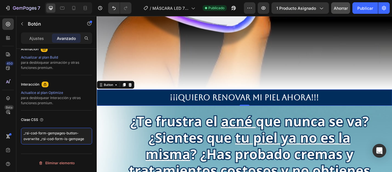
drag, startPoint x: 84, startPoint y: 139, endPoint x: 10, endPoint y: 126, distance: 74.4
click at [10, 126] on div "450 Beta Sections(18) Elementos(84) Sección Elemento Sección de héroes Detalle …" at bounding box center [48, 94] width 97 height 156
paste textarea
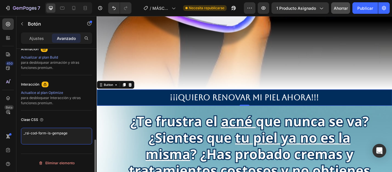
paste textarea "_rsi-cod-form-gempages-button-overwrite"
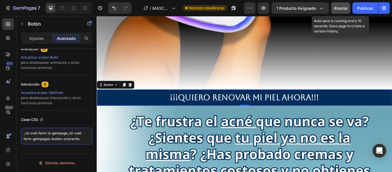
type textarea "_rsi-cod-form-is-gempage_rsi-cod-form-gempages-button-overwrite"
click at [338, 8] on font "Ahorrar" at bounding box center [341, 8] width 14 height 5
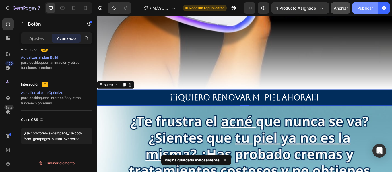
click at [366, 11] on font "Publicar" at bounding box center [365, 8] width 16 height 6
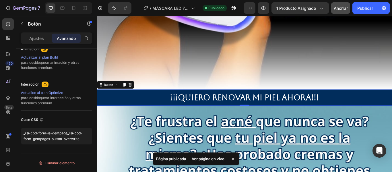
click at [216, 156] on font "Ver página en vivo" at bounding box center [208, 159] width 33 height 6
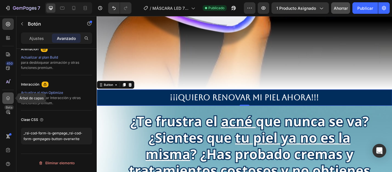
click at [7, 100] on icon at bounding box center [8, 98] width 6 height 6
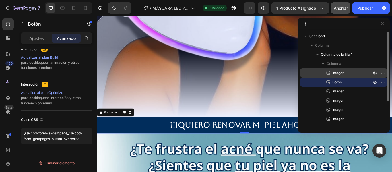
scroll to position [0, 0]
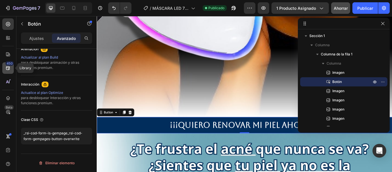
click at [7, 71] on div "450" at bounding box center [7, 67] width 11 height 11
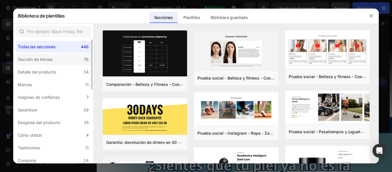
scroll to position [0, 0]
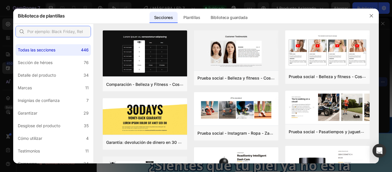
click at [61, 32] on input "text" at bounding box center [52, 31] width 75 height 11
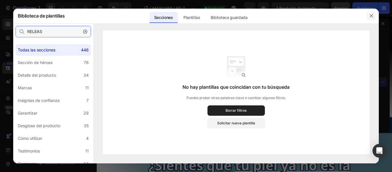
type input "RELEAS"
click at [370, 12] on button "button" at bounding box center [371, 15] width 9 height 9
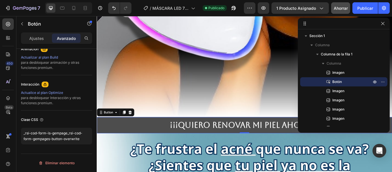
click at [136, 135] on button "¡¡¡QUIERO RENOVAR MI PIEL AHORA!!!" at bounding box center [269, 143] width 344 height 19
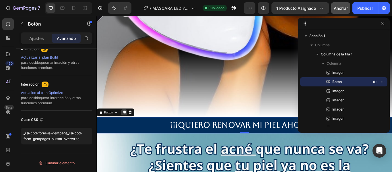
click at [129, 127] on icon at bounding box center [128, 129] width 3 height 4
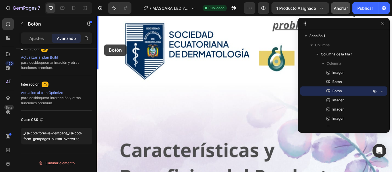
scroll to position [1189, 0]
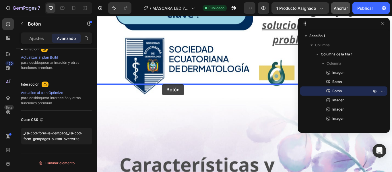
drag, startPoint x: 135, startPoint y: 156, endPoint x: 173, endPoint y: 95, distance: 72.1
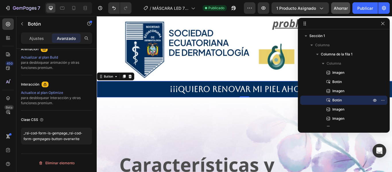
scroll to position [1170, 0]
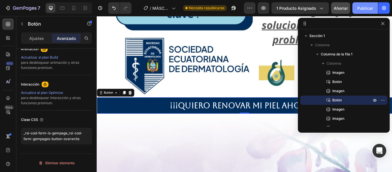
click at [360, 9] on font "Publicar" at bounding box center [365, 8] width 16 height 5
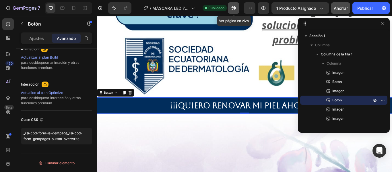
click at [233, 9] on icon "button" at bounding box center [232, 9] width 1 height 1
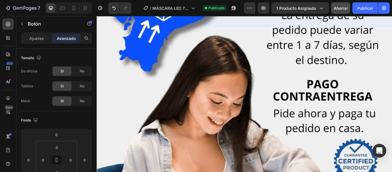
scroll to position [259, 0]
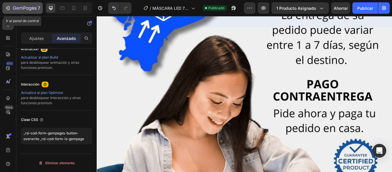
click at [19, 11] on div "7" at bounding box center [26, 8] width 27 height 7
